Goal: Transaction & Acquisition: Purchase product/service

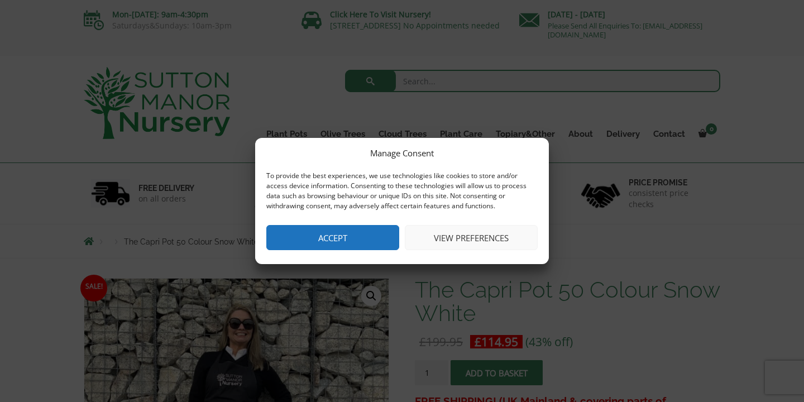
click at [376, 236] on button "Accept" at bounding box center [332, 237] width 133 height 25
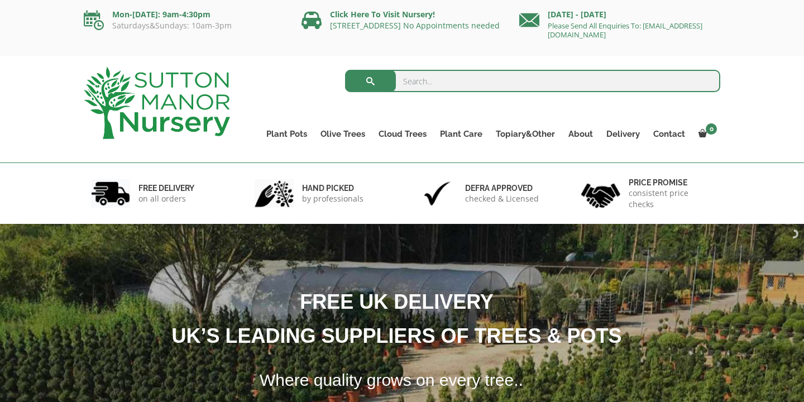
click at [447, 81] on input "search" at bounding box center [533, 81] width 376 height 22
type input "white pots"
click at [370, 81] on button "submit" at bounding box center [370, 81] width 51 height 22
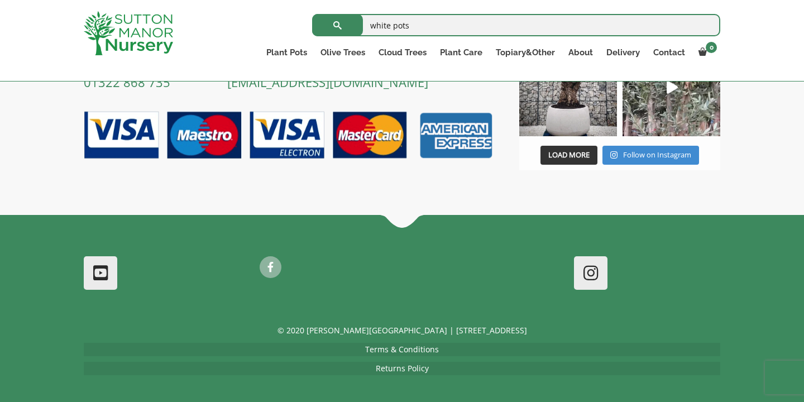
scroll to position [4069, 0]
click at [569, 155] on span "button" at bounding box center [569, 155] width 0 height 0
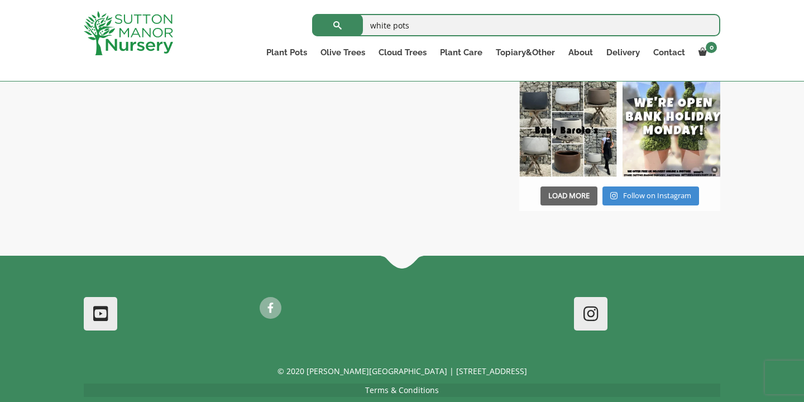
scroll to position [4240, 0]
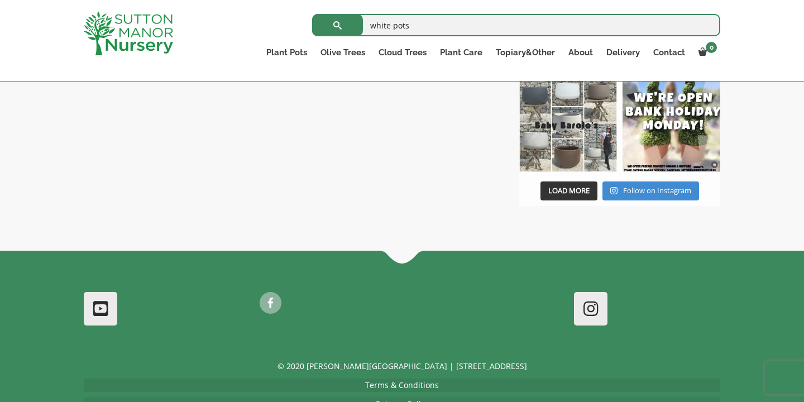
click at [589, 172] on img at bounding box center [568, 123] width 98 height 98
